Goal: Task Accomplishment & Management: Use online tool/utility

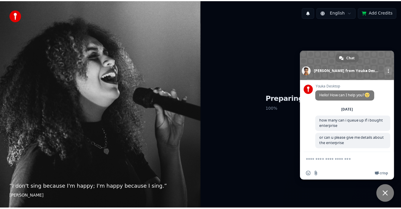
scroll to position [112, 0]
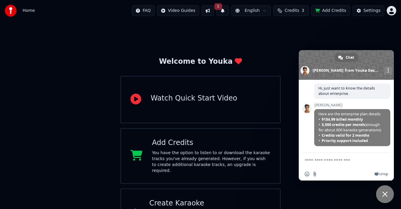
click at [229, 10] on button "1" at bounding box center [222, 10] width 12 height 11
click at [263, 25] on button "Update" at bounding box center [270, 29] width 25 height 11
